Goal: Transaction & Acquisition: Purchase product/service

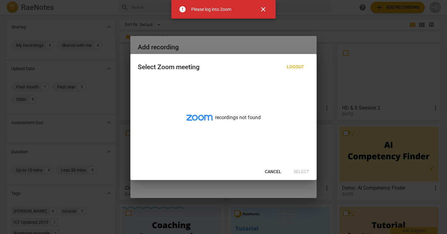
click at [271, 174] on span "Cancel" at bounding box center [273, 172] width 16 height 6
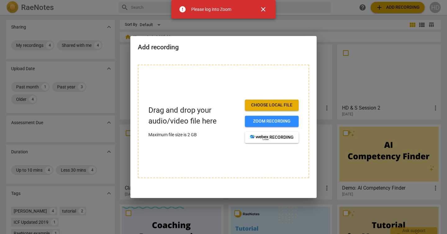
click at [264, 8] on span "close" at bounding box center [263, 9] width 7 height 7
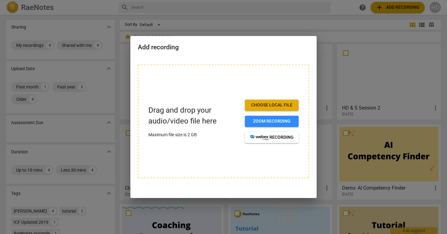
click at [345, 30] on div at bounding box center [223, 117] width 447 height 234
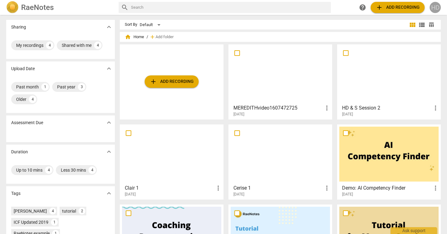
click at [437, 8] on div "HD" at bounding box center [435, 7] width 11 height 11
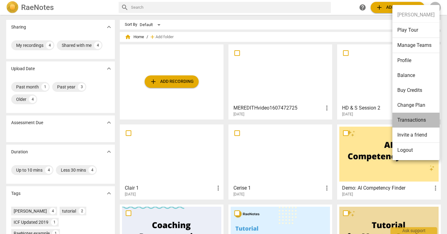
click at [415, 121] on li "Transactions" at bounding box center [416, 120] width 47 height 15
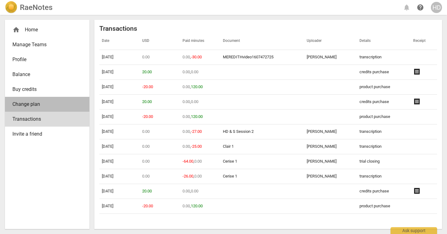
click at [44, 104] on span "Change plan" at bounding box center [44, 104] width 65 height 7
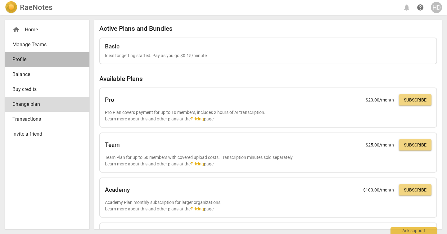
click at [30, 62] on span "Profile" at bounding box center [44, 59] width 65 height 7
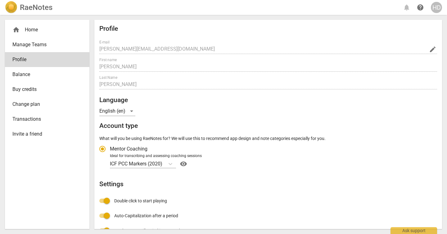
radio input "false"
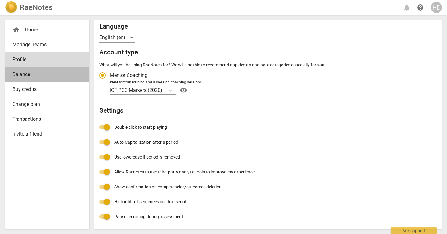
click at [35, 71] on span "Balance" at bounding box center [44, 74] width 65 height 7
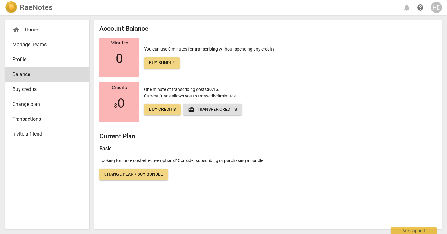
click at [24, 91] on span "Buy credits" at bounding box center [44, 89] width 65 height 7
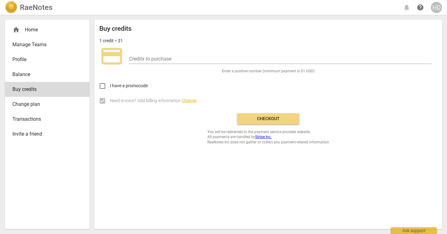
click at [28, 101] on span "Change plan" at bounding box center [44, 104] width 65 height 7
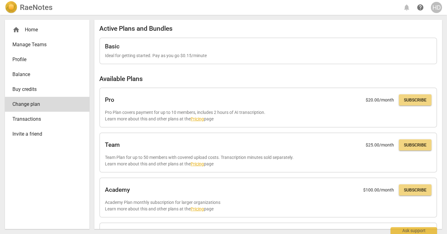
click at [31, 120] on span "Transactions" at bounding box center [44, 119] width 65 height 7
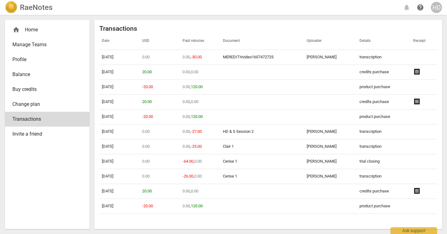
click at [35, 132] on span "Invite a friend" at bounding box center [44, 133] width 65 height 7
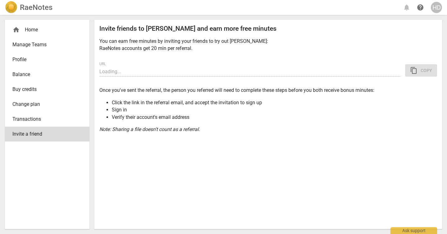
type input "[URL][DOMAIN_NAME]"
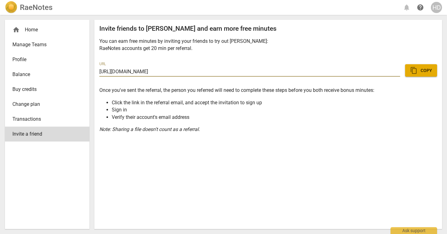
click at [27, 80] on link "Balance" at bounding box center [47, 74] width 84 height 15
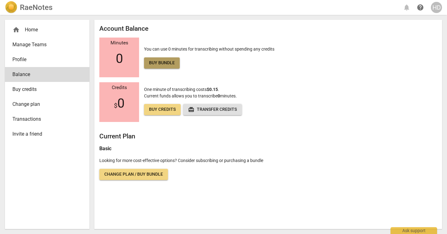
click at [163, 60] on span "Buy bundle" at bounding box center [162, 63] width 26 height 6
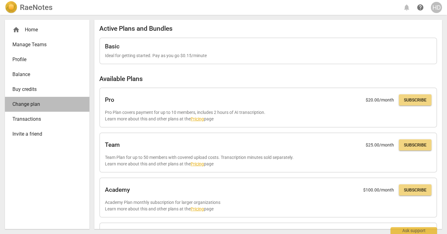
click at [34, 105] on span "Change plan" at bounding box center [44, 104] width 65 height 7
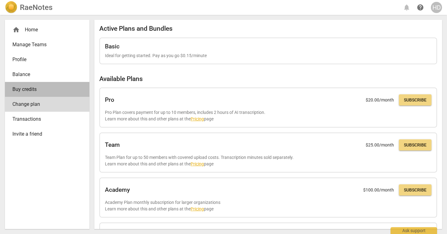
click at [31, 91] on span "Buy credits" at bounding box center [44, 89] width 65 height 7
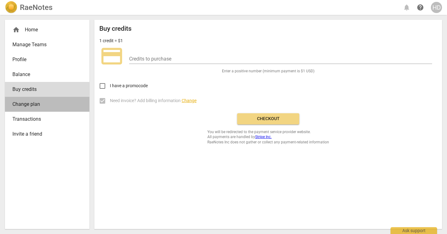
click at [51, 105] on span "Change plan" at bounding box center [44, 104] width 65 height 7
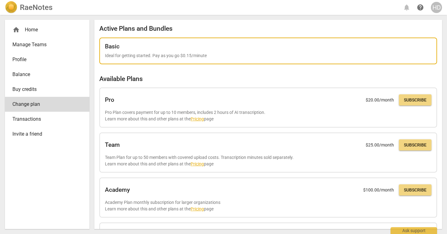
click at [180, 52] on div "Basic Ideal for getting started. Pay as you go $0.15/minute" at bounding box center [268, 51] width 327 height 16
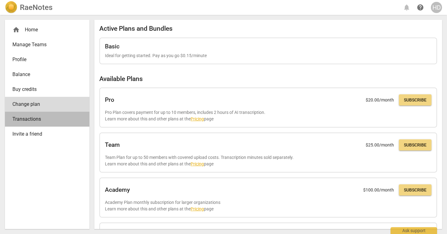
click at [42, 118] on span "Transactions" at bounding box center [44, 119] width 65 height 7
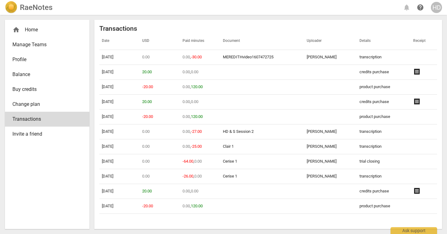
click at [45, 109] on link "Change plan" at bounding box center [47, 104] width 84 height 15
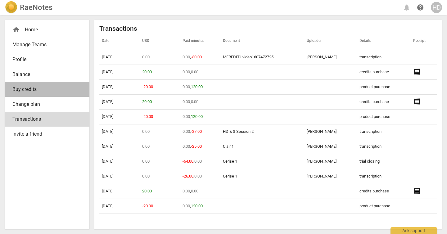
click at [26, 84] on link "Buy credits" at bounding box center [47, 89] width 84 height 15
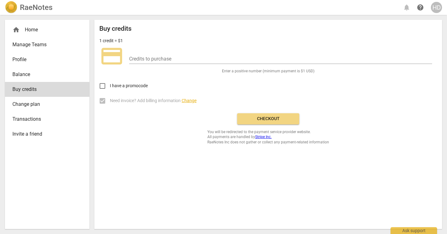
click at [27, 76] on span "Balance" at bounding box center [44, 74] width 65 height 7
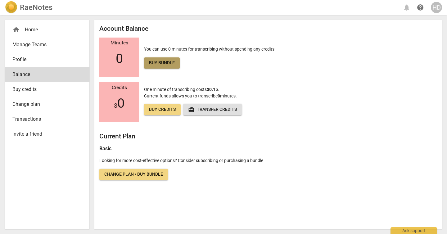
click at [171, 62] on span "Buy bundle" at bounding box center [162, 63] width 26 height 6
click at [166, 109] on span "Buy credits" at bounding box center [162, 110] width 27 height 6
click at [163, 110] on span "Buy credits" at bounding box center [162, 110] width 27 height 6
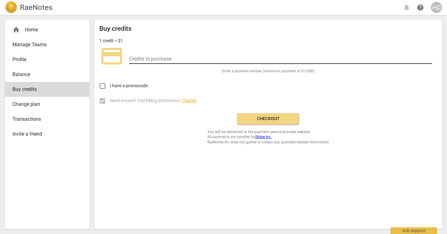
click at [182, 58] on input "number" at bounding box center [280, 59] width 303 height 9
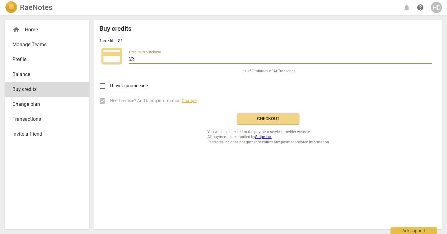
type input "2"
type input "18"
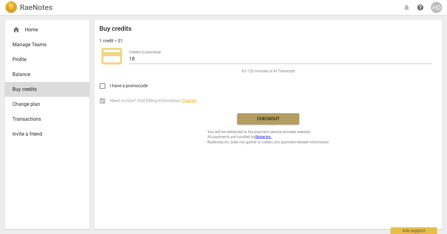
click at [264, 121] on span "Checkout" at bounding box center [268, 119] width 52 height 6
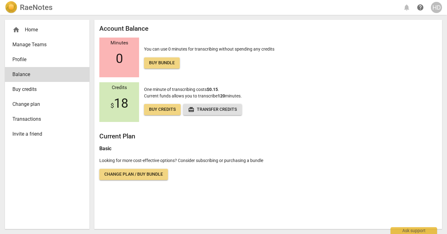
click at [240, 22] on div "Account Balance Minutes 0 You can use 0 minutes for transcribing without spendi…" at bounding box center [268, 124] width 348 height 209
drag, startPoint x: 240, startPoint y: 21, endPoint x: 298, endPoint y: 6, distance: 60.1
click at [240, 18] on div "home Home Manage Teams Profile Balance Buy credits Change plan Transactions Inv…" at bounding box center [223, 124] width 447 height 219
